Goal: Information Seeking & Learning: Learn about a topic

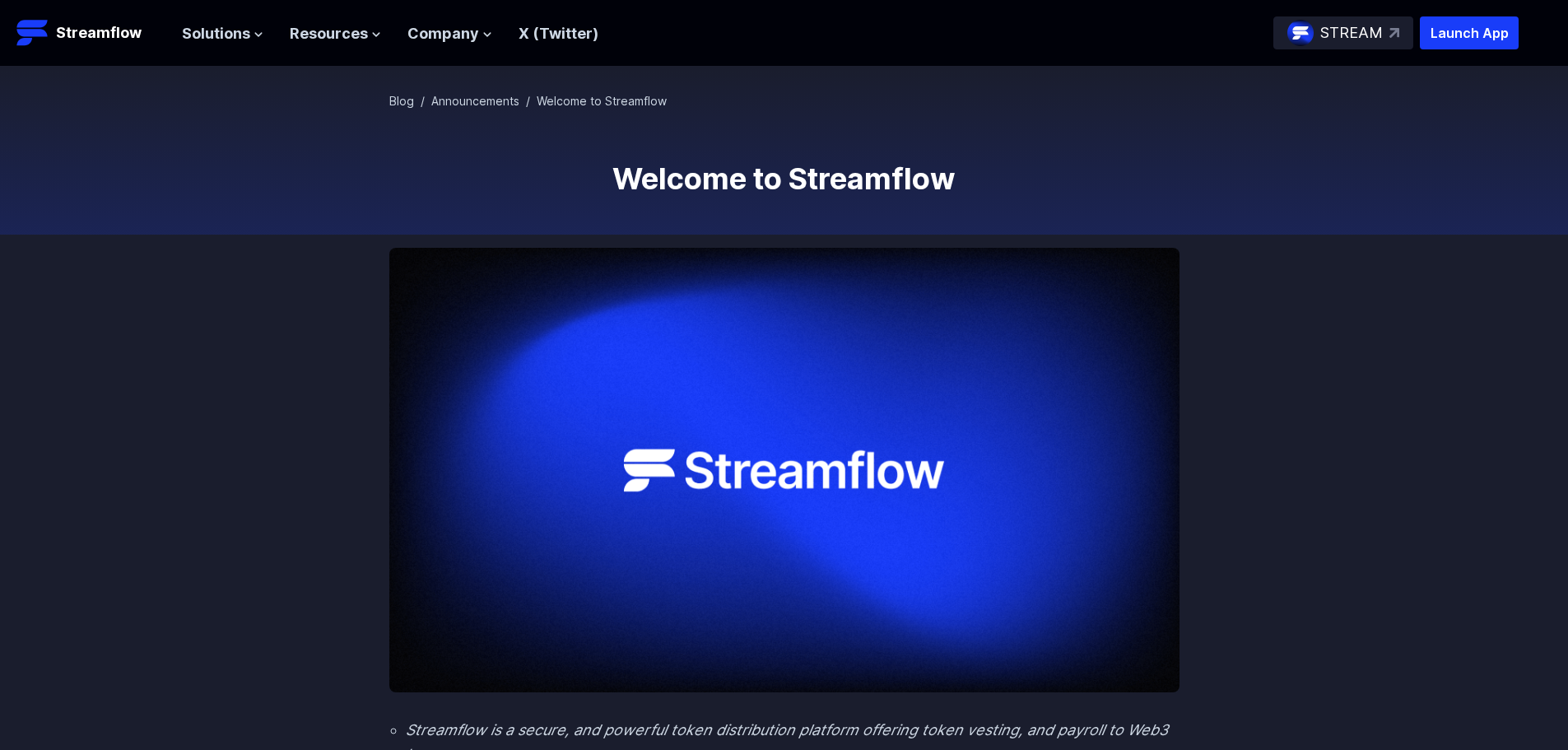
scroll to position [83, 0]
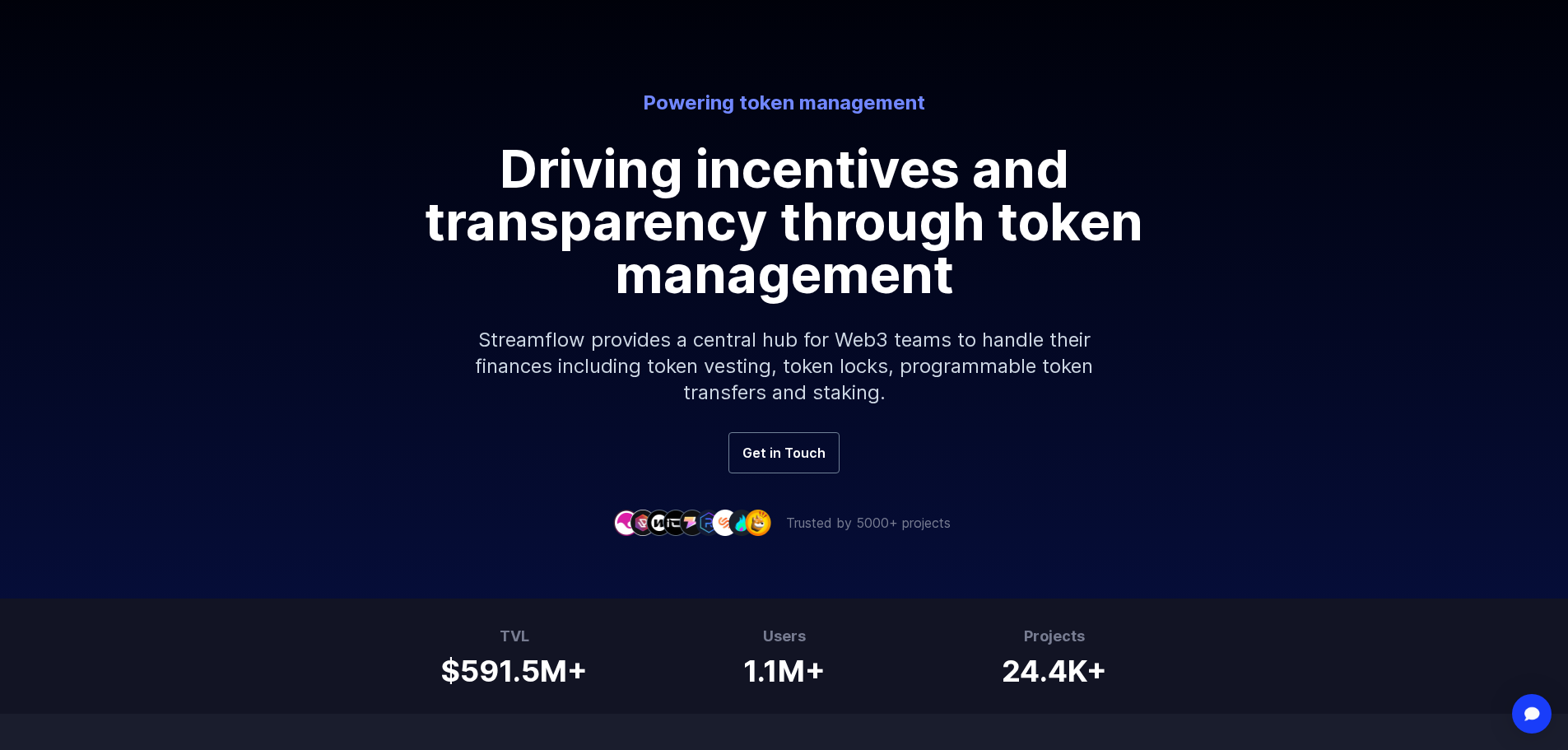
scroll to position [164, 0]
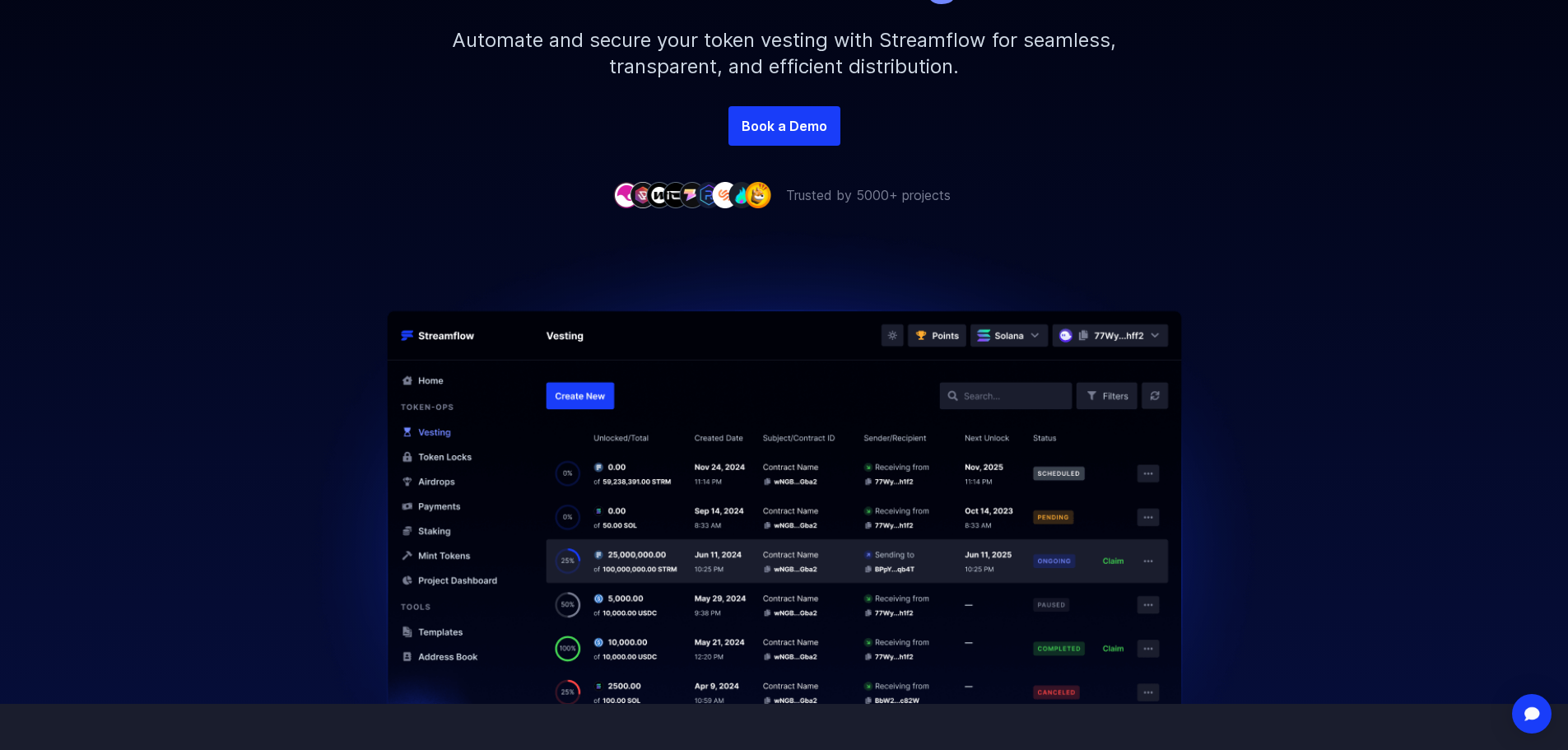
scroll to position [411, 0]
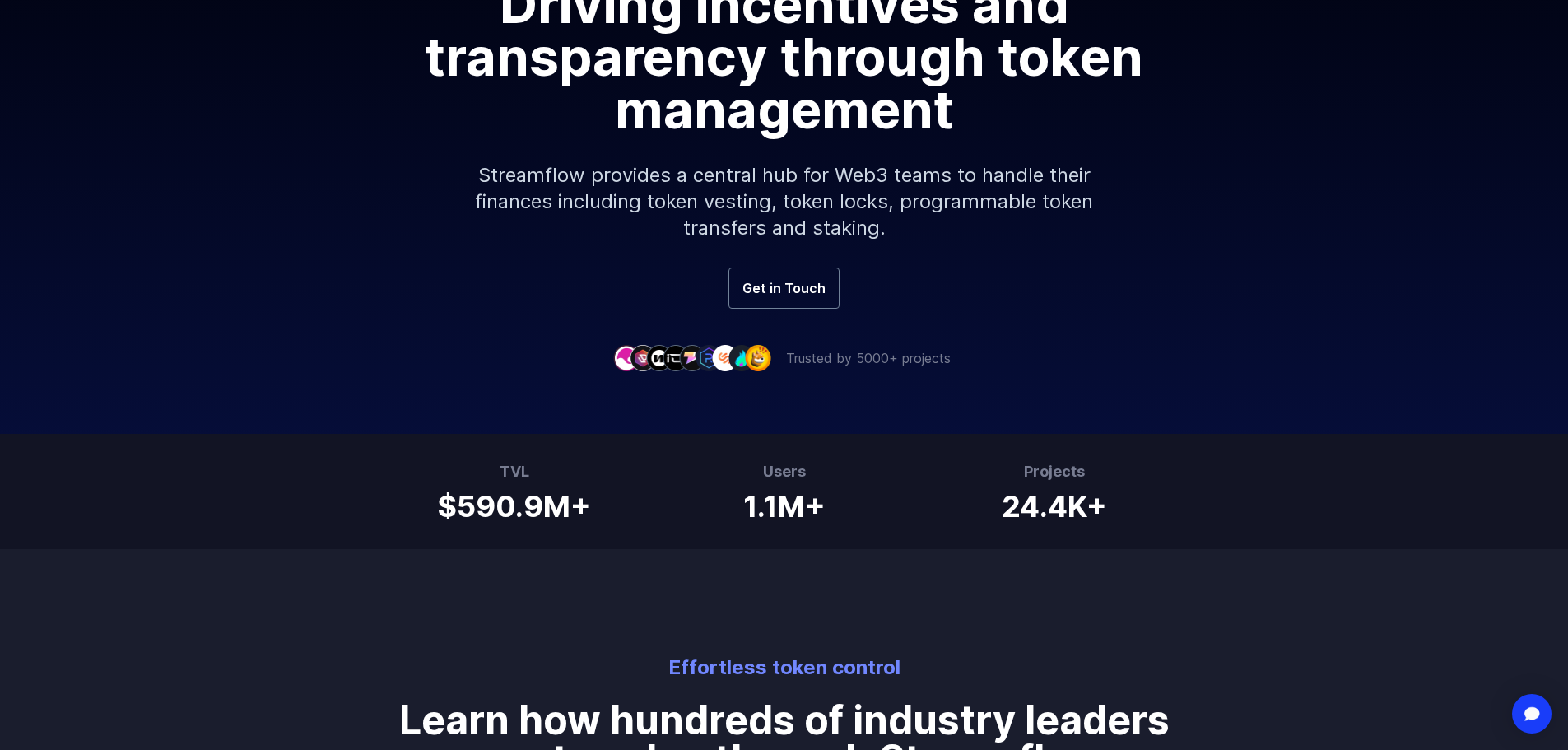
scroll to position [329, 0]
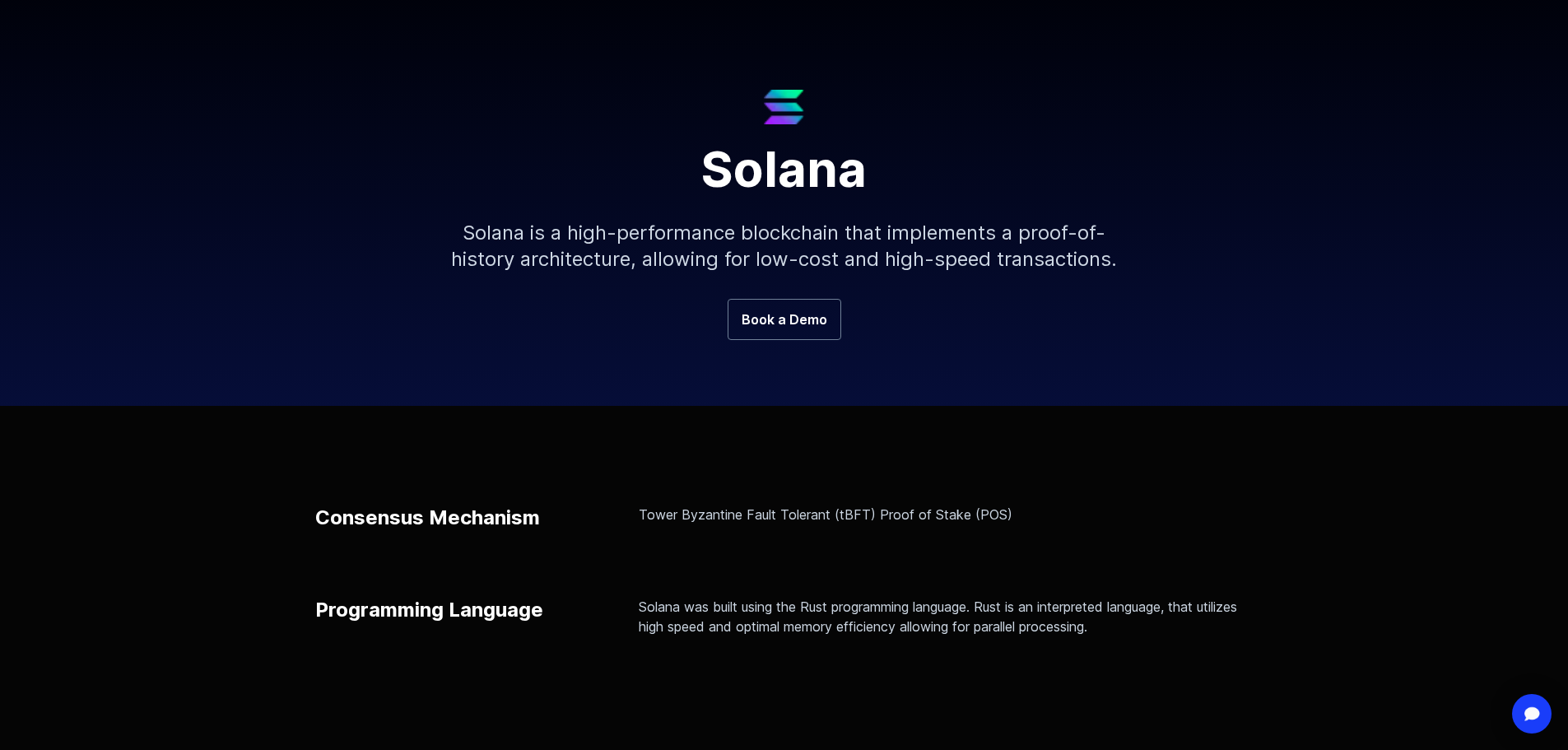
scroll to position [164, 0]
